Goal: Task Accomplishment & Management: Manage account settings

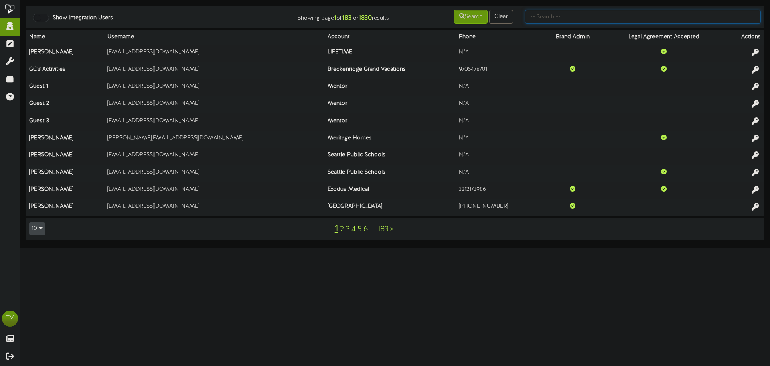
click at [538, 18] on input "text" at bounding box center [643, 17] width 236 height 14
type input "linda"
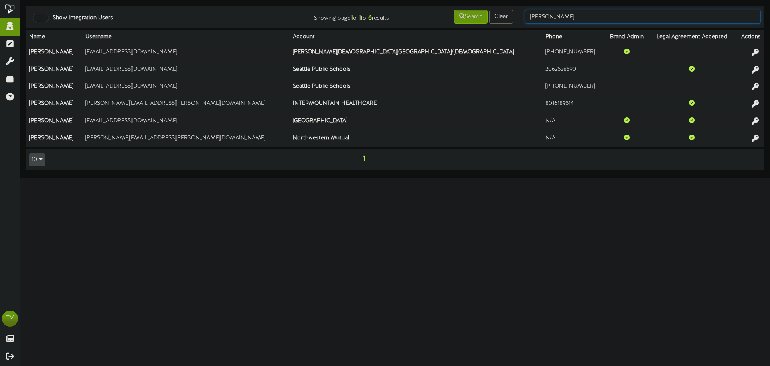
click at [563, 14] on input "linda" at bounding box center [643, 17] width 236 height 14
type input "maverik"
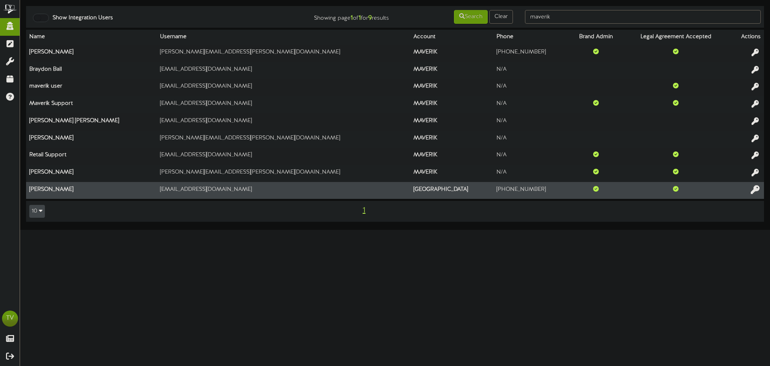
click at [755, 188] on icon at bounding box center [755, 189] width 9 height 9
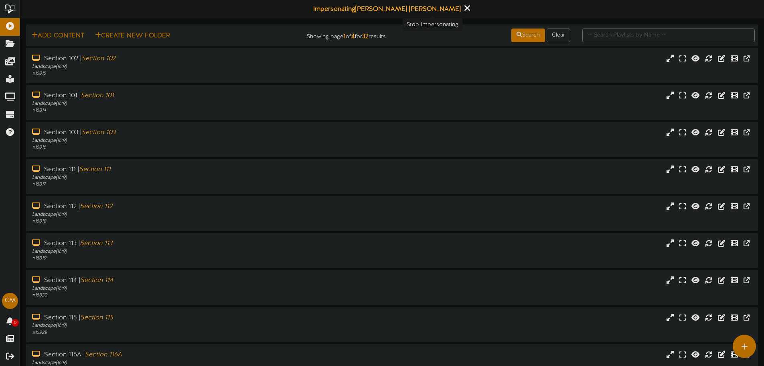
click at [464, 11] on icon at bounding box center [466, 8] width 5 height 9
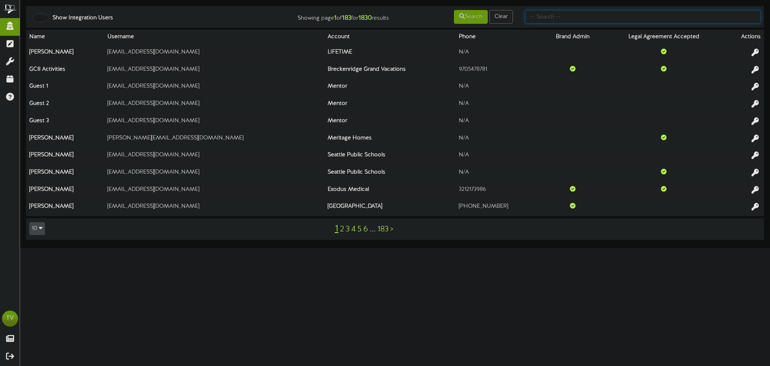
click at [589, 19] on input "text" at bounding box center [643, 17] width 236 height 14
type input "maverik"
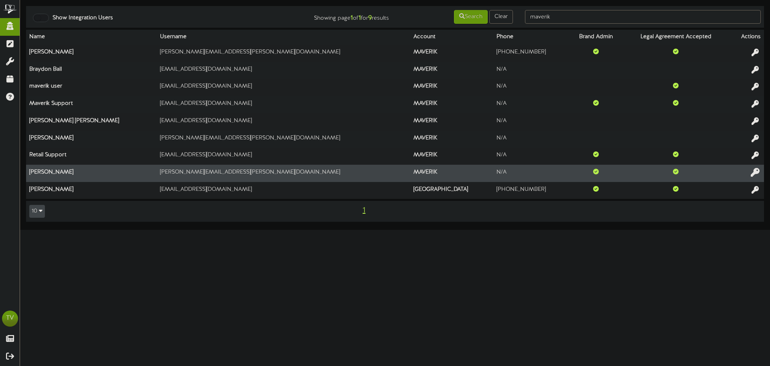
click at [756, 175] on icon at bounding box center [755, 172] width 9 height 9
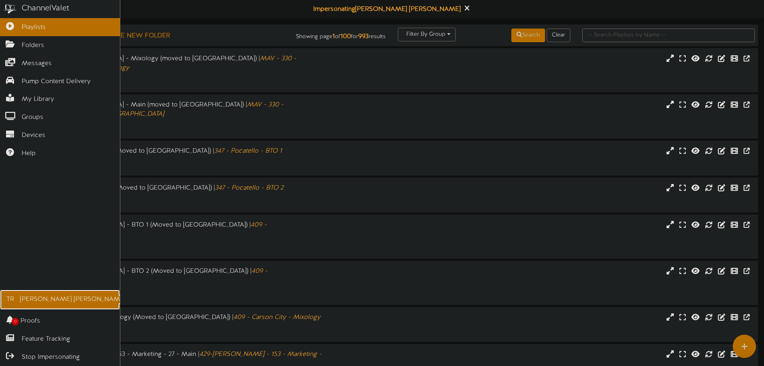
click at [25, 303] on div "[PERSON_NAME]" at bounding box center [73, 298] width 106 height 9
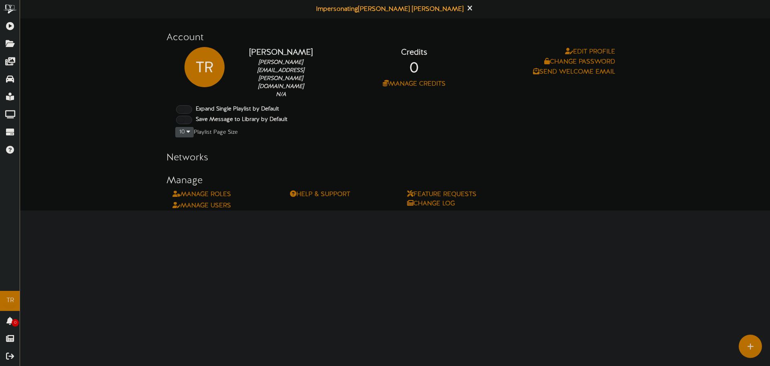
click at [195, 201] on div "Manage Users" at bounding box center [220, 205] width 106 height 9
click at [195, 202] on link "Manage Users" at bounding box center [202, 205] width 59 height 7
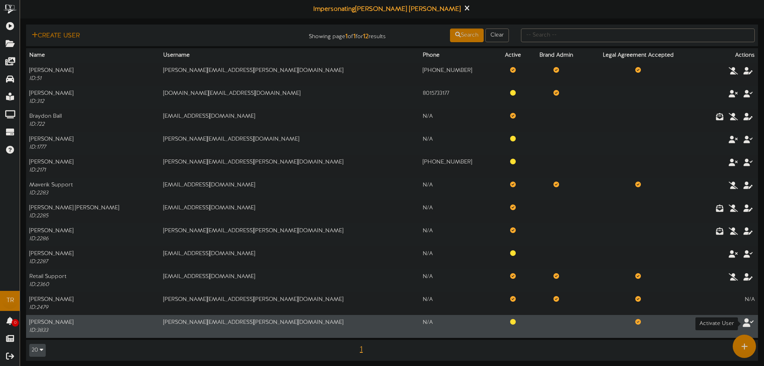
click at [743, 321] on icon at bounding box center [748, 321] width 11 height 9
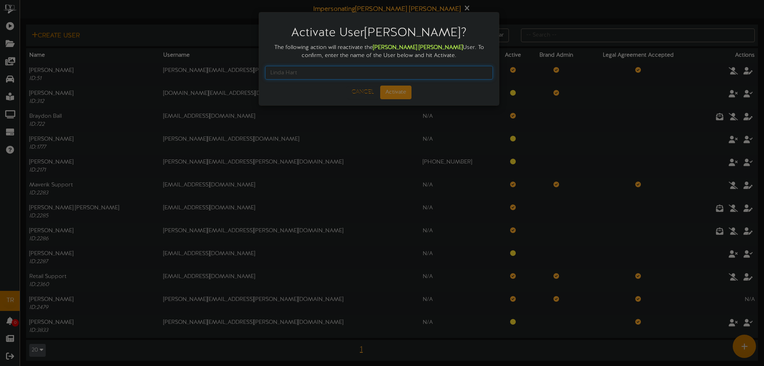
click at [339, 71] on input "text" at bounding box center [379, 73] width 228 height 14
type input "[PERSON_NAME]"
click at [390, 91] on button "Activate" at bounding box center [395, 92] width 31 height 14
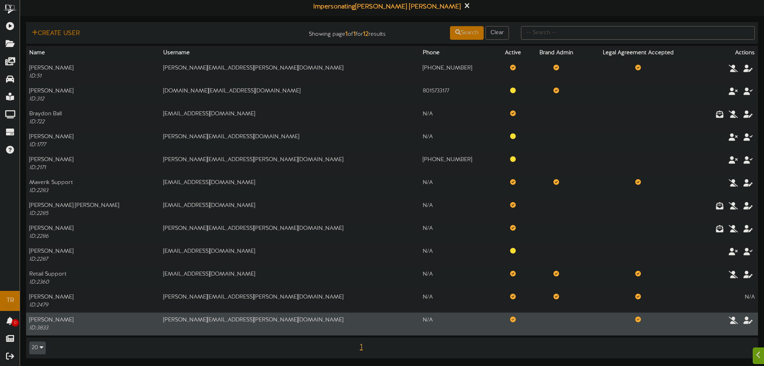
scroll to position [3, 0]
click at [744, 319] on icon at bounding box center [748, 319] width 11 height 9
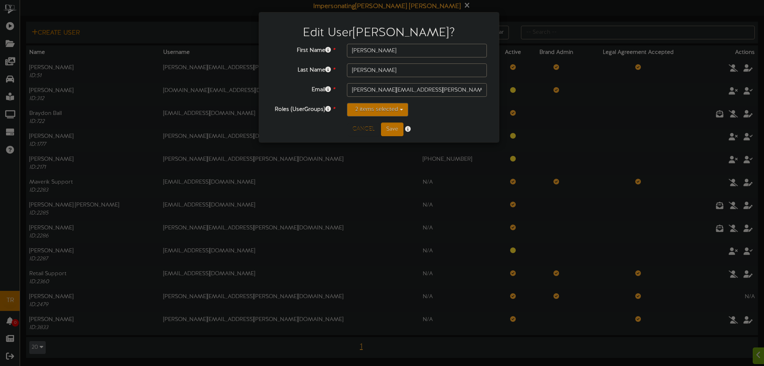
click at [384, 110] on button "2 items selected" at bounding box center [377, 110] width 61 height 14
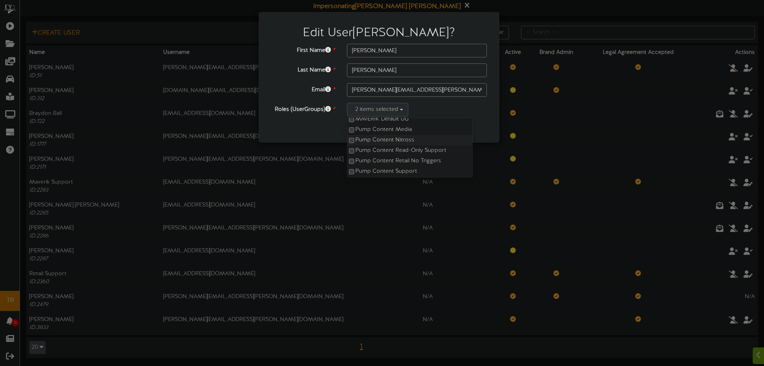
scroll to position [42, 0]
click at [353, 146] on label "Pump Content Read-Only Support" at bounding box center [409, 149] width 125 height 10
click at [355, 159] on label "Pump Content Retail No Triggers" at bounding box center [409, 159] width 125 height 10
click at [355, 165] on label "Pump Content Media" at bounding box center [409, 168] width 125 height 10
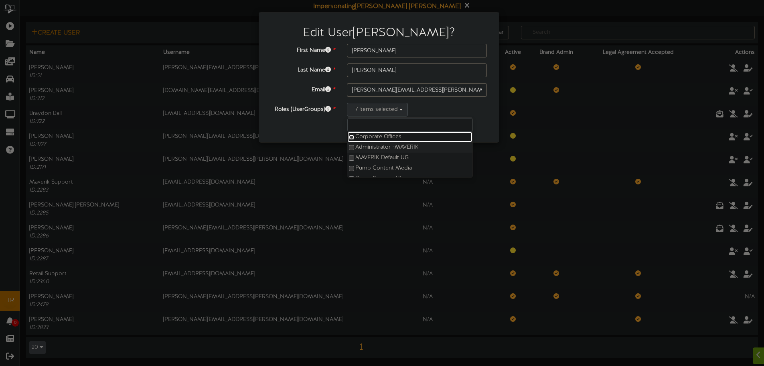
scroll to position [42, 0]
click at [475, 107] on div "8 items selected Corporate Offices Administrator - [GEOGRAPHIC_DATA] MAVERIK De…" at bounding box center [417, 110] width 140 height 14
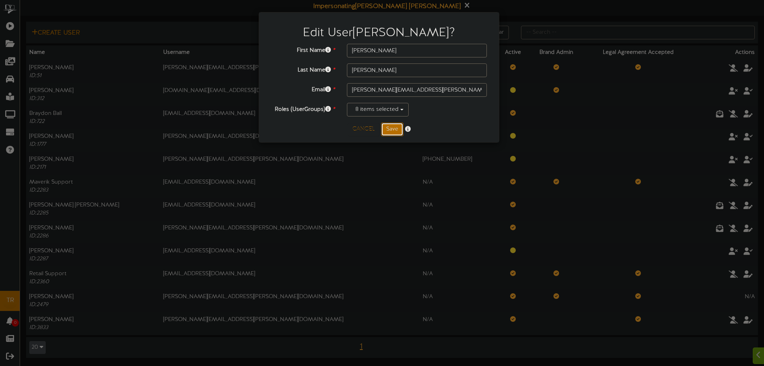
click at [400, 128] on button "Save" at bounding box center [392, 129] width 22 height 14
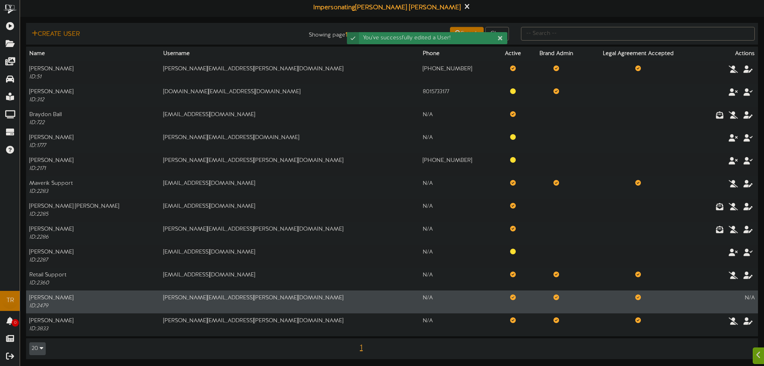
scroll to position [3, 0]
